Goal: Browse casually: Explore the website without a specific task or goal

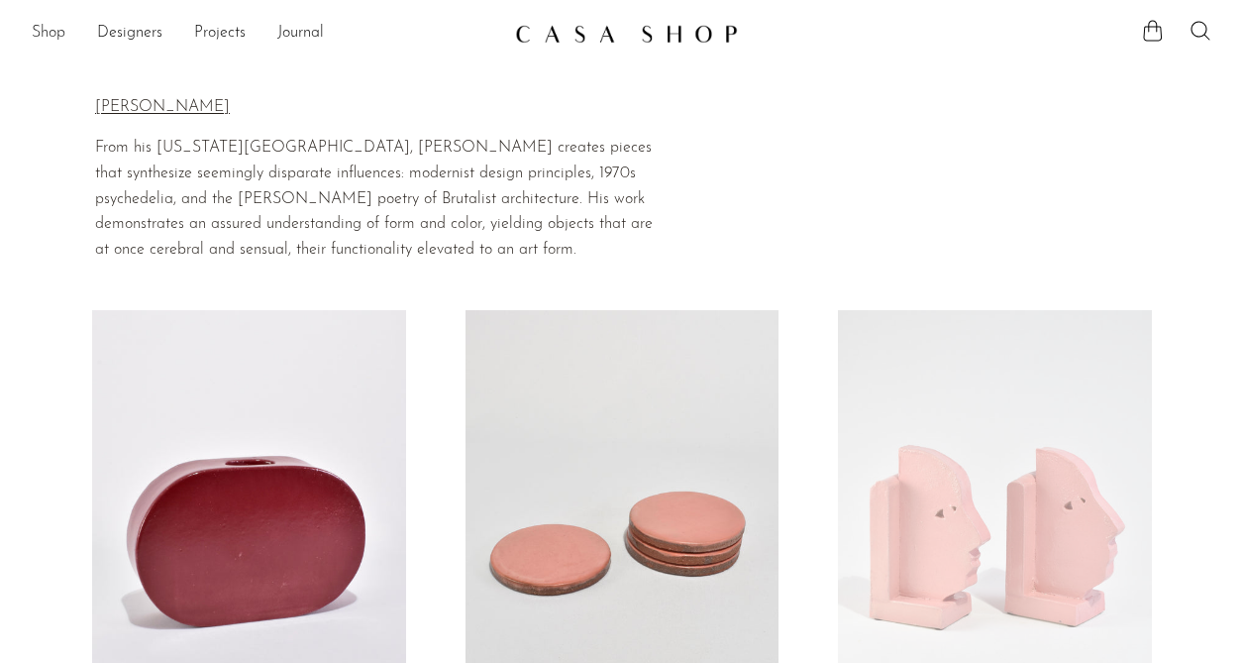
click at [35, 36] on link "Shop" at bounding box center [49, 34] width 34 height 26
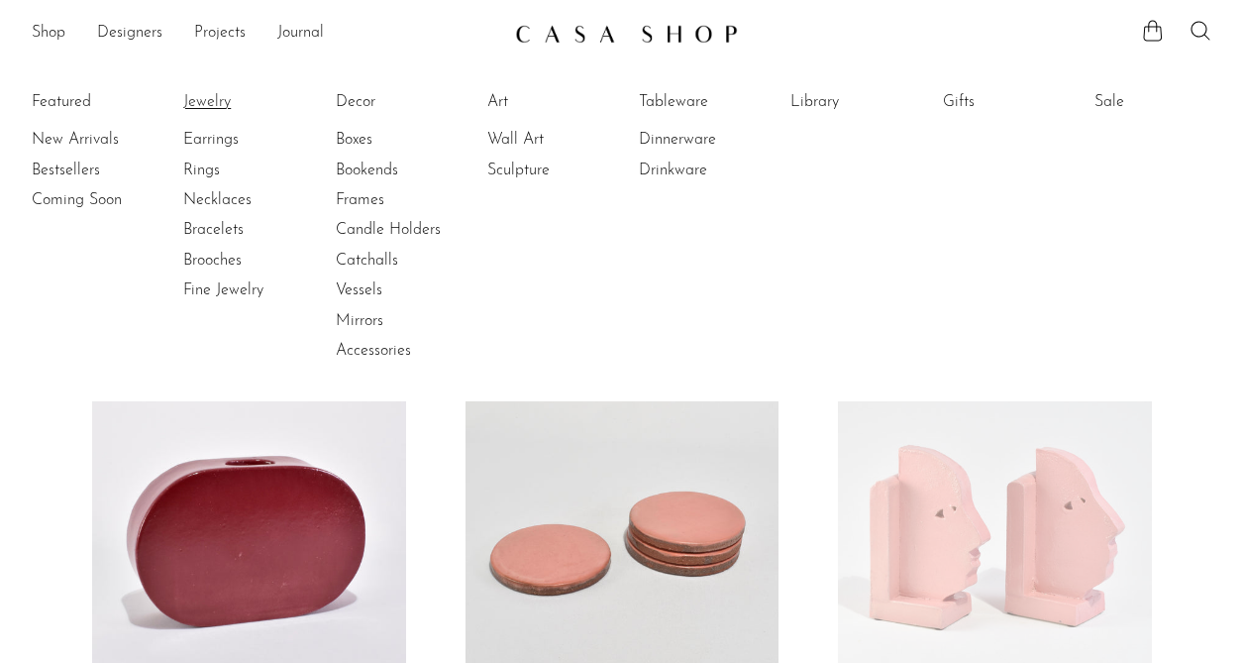
click at [219, 97] on link "Jewelry" at bounding box center [257, 102] width 149 height 22
click at [368, 319] on link "Mirrors" at bounding box center [410, 321] width 149 height 22
click at [688, 150] on link "Dinnerware" at bounding box center [713, 140] width 149 height 22
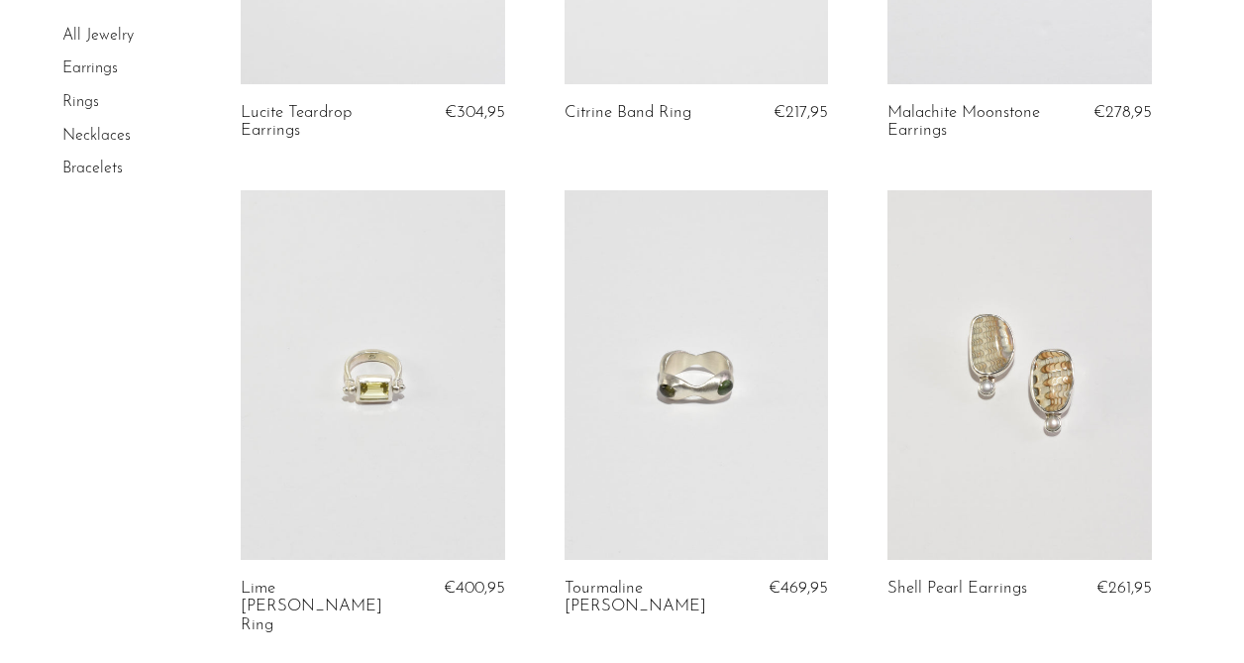
scroll to position [1039, 0]
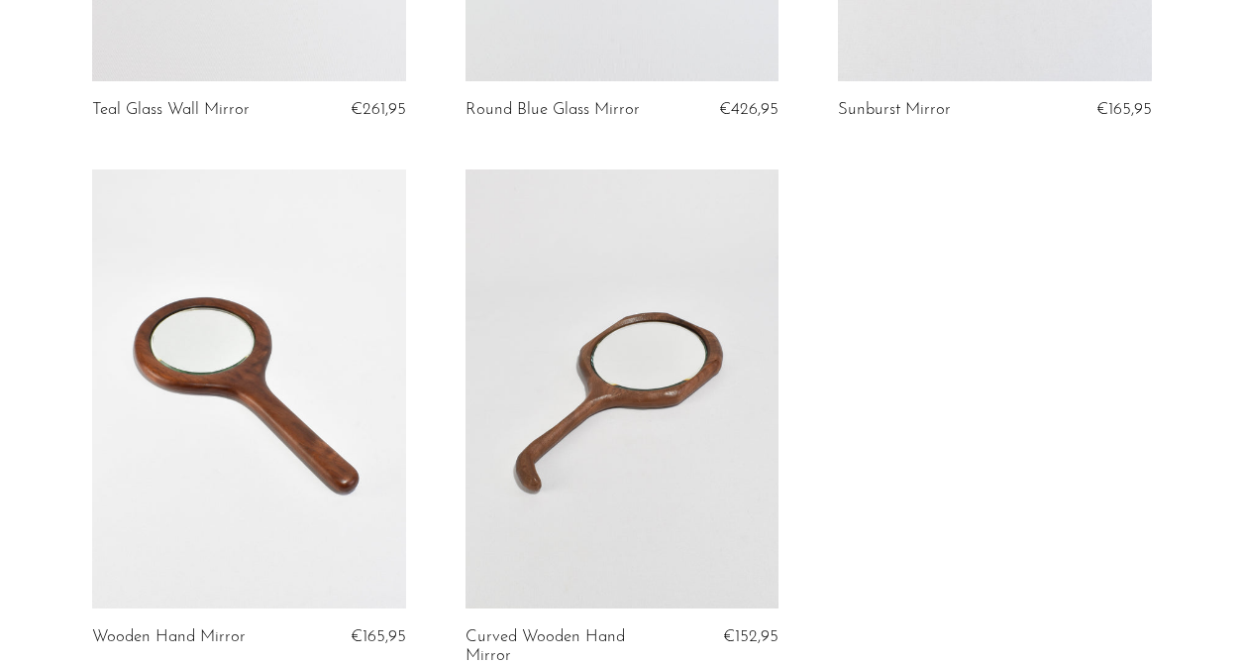
scroll to position [615, 0]
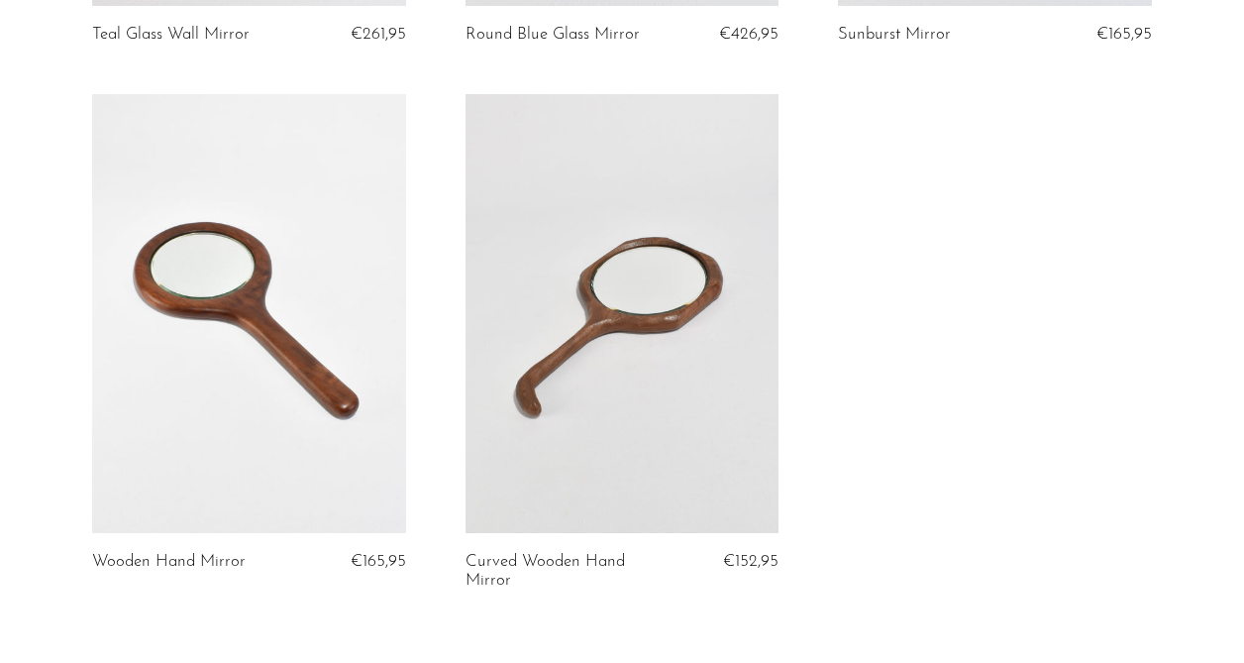
click at [708, 263] on link at bounding box center [623, 313] width 314 height 439
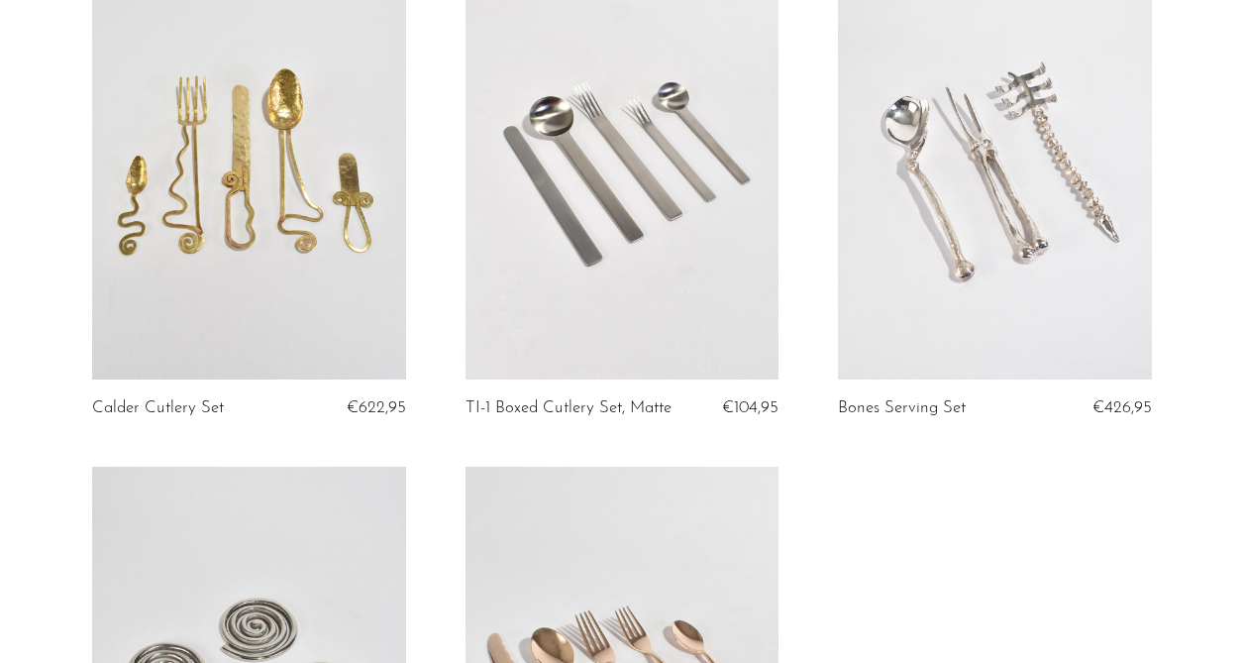
scroll to position [5077, 0]
click at [281, 136] on link at bounding box center [249, 157] width 314 height 439
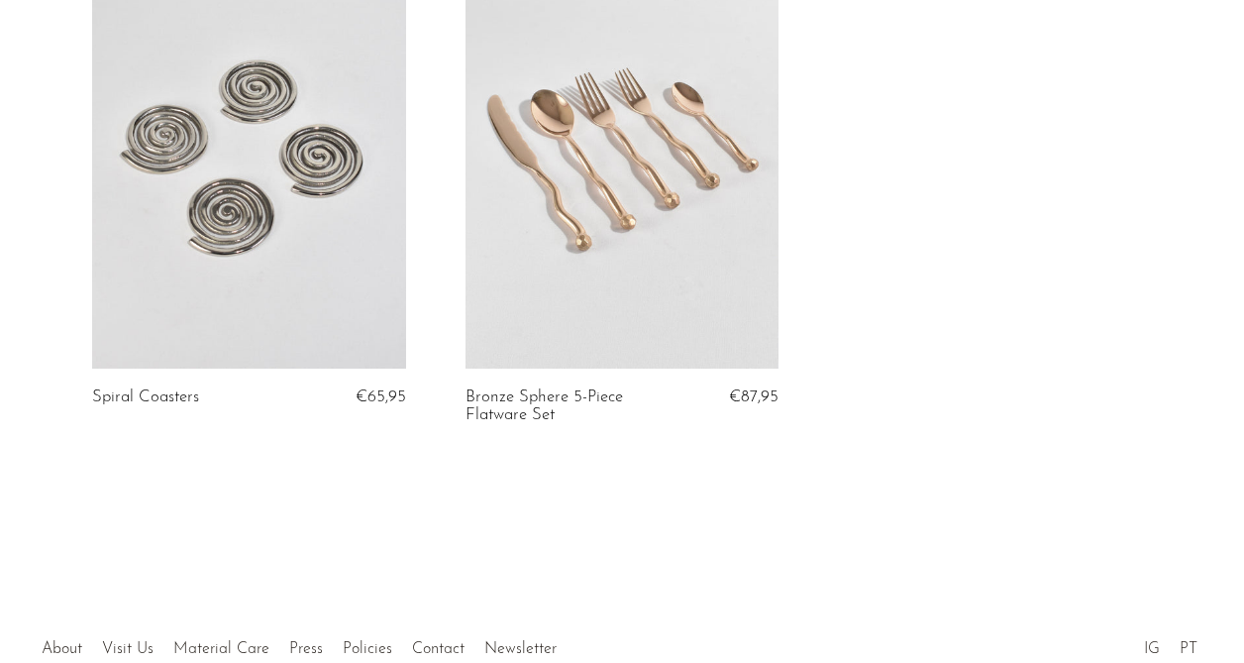
scroll to position [5731, 0]
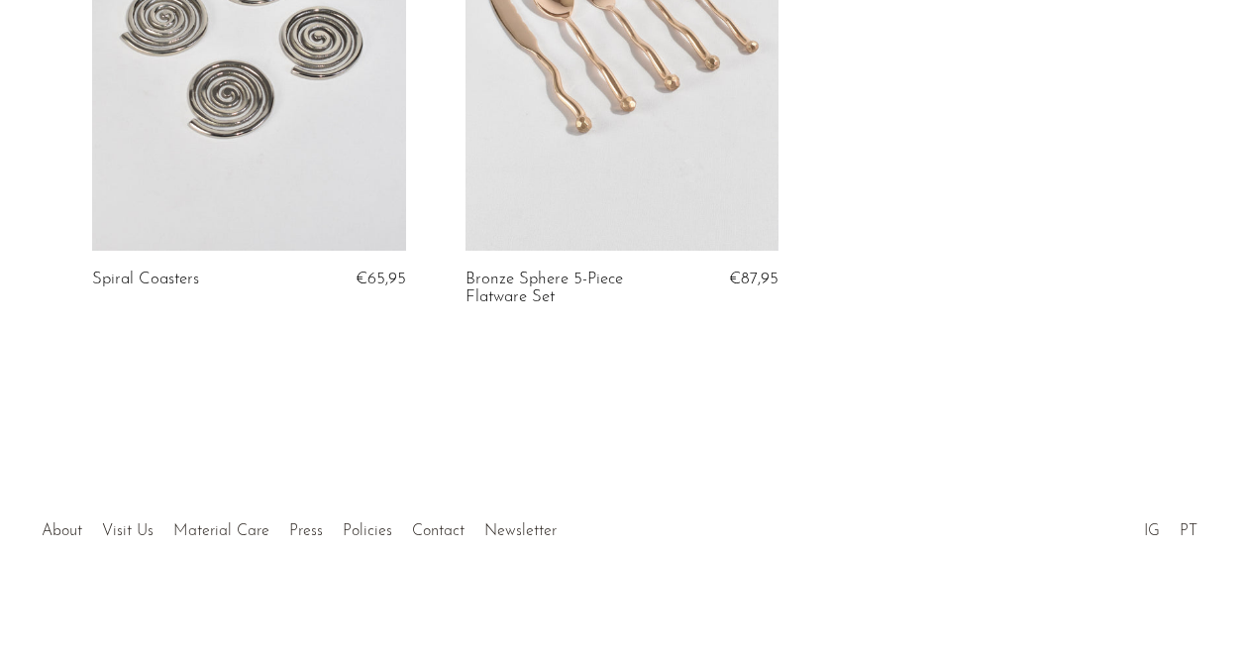
click at [125, 520] on li "Visit Us" at bounding box center [127, 532] width 71 height 26
click at [126, 529] on link "Visit Us" at bounding box center [128, 531] width 52 height 16
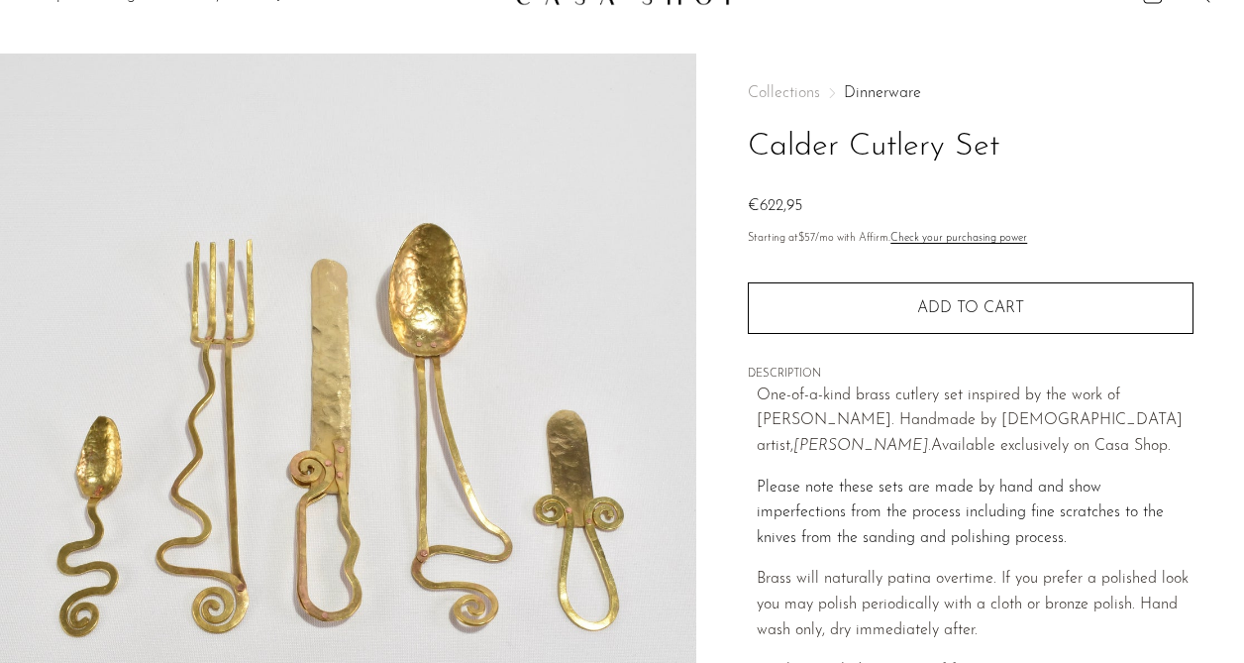
scroll to position [42, 0]
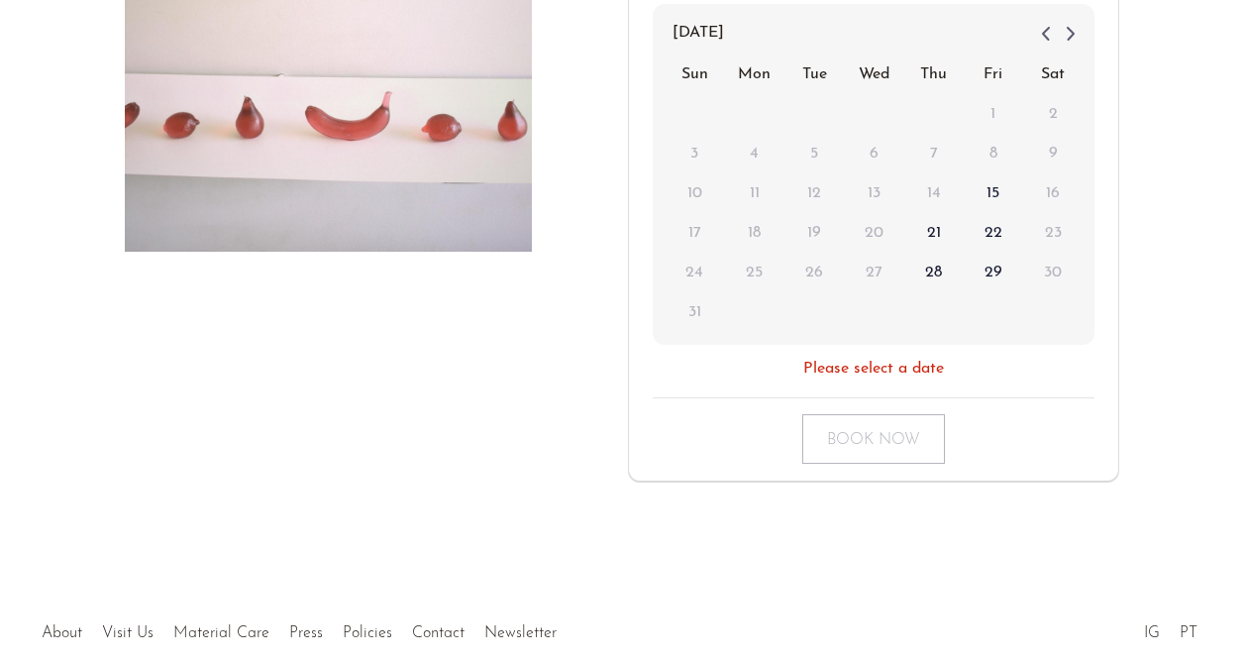
scroll to position [595, 0]
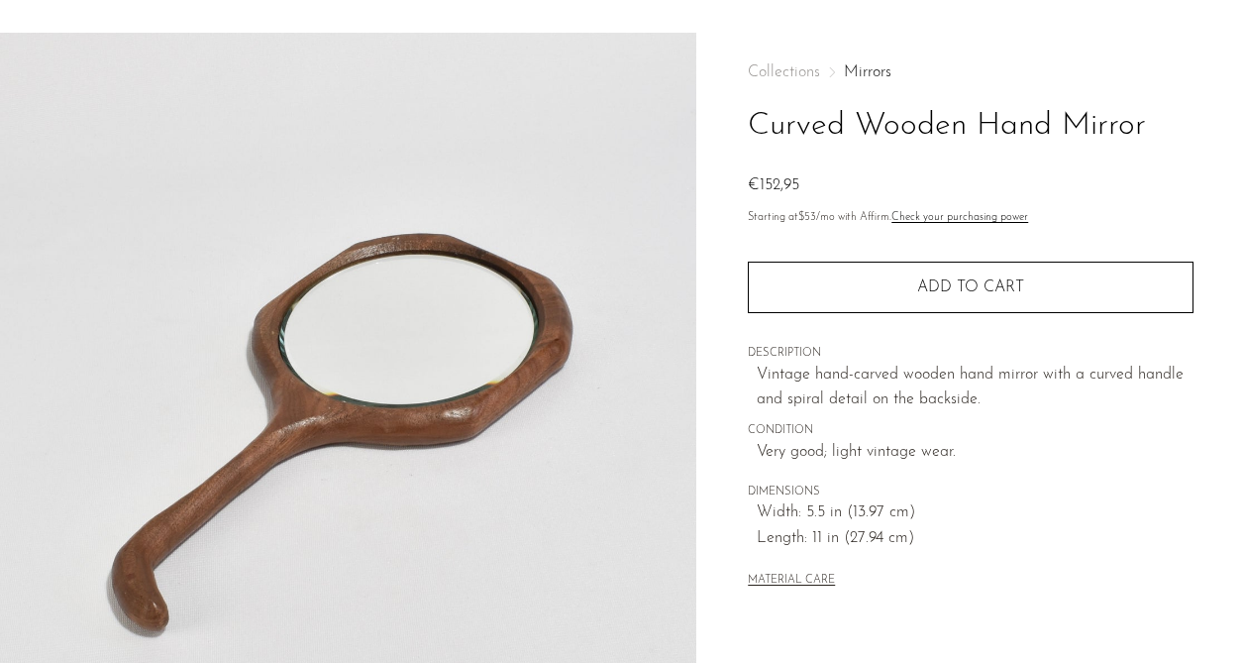
scroll to position [61, 0]
